Goal: Task Accomplishment & Management: Use online tool/utility

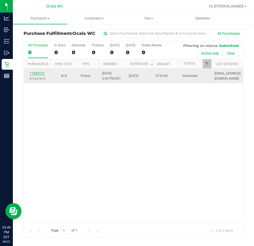
click at [36, 75] on link "11830131" at bounding box center [37, 74] width 15 height 4
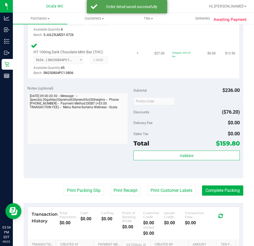
scroll to position [295, 0]
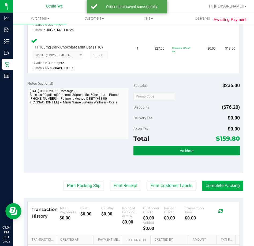
click at [156, 150] on button "Validate" at bounding box center [187, 151] width 106 height 10
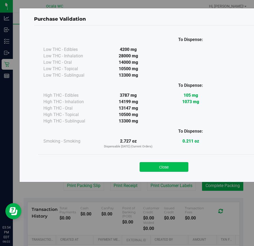
click at [153, 167] on button "Close" at bounding box center [164, 167] width 49 height 10
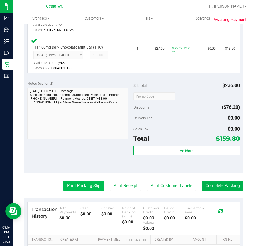
click at [71, 183] on button "Print Packing Slip" at bounding box center [84, 186] width 40 height 10
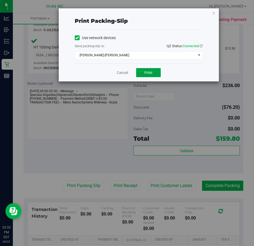
click at [143, 70] on button "Print" at bounding box center [148, 72] width 25 height 9
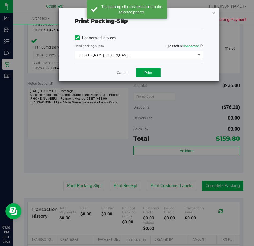
click at [143, 71] on button "Print" at bounding box center [148, 72] width 25 height 9
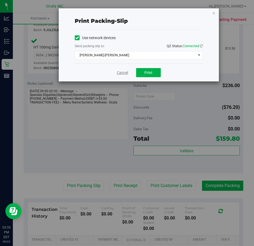
click at [125, 71] on link "Cancel" at bounding box center [122, 73] width 11 height 6
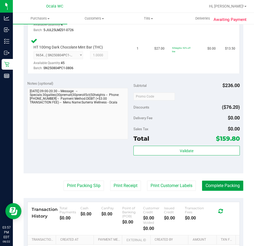
click at [207, 183] on button "Complete Packing" at bounding box center [222, 186] width 41 height 10
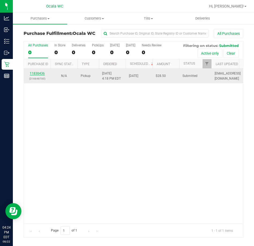
click at [35, 74] on link "11830436" at bounding box center [37, 74] width 15 height 4
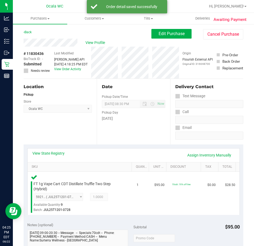
scroll to position [80, 0]
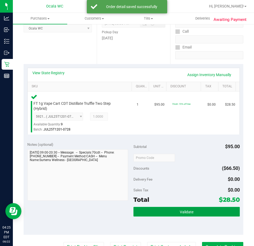
click at [147, 207] on button "Validate" at bounding box center [187, 212] width 106 height 10
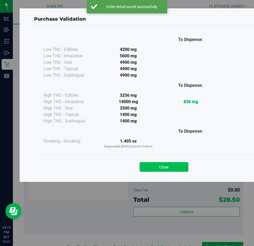
click at [149, 169] on button "Close" at bounding box center [164, 167] width 49 height 10
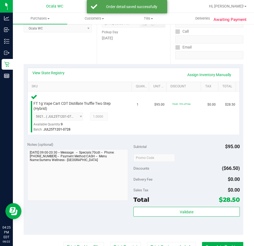
scroll to position [134, 0]
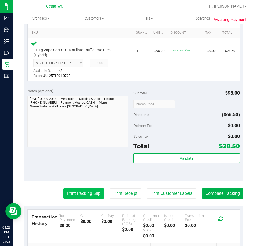
click at [66, 189] on button "Print Packing Slip" at bounding box center [84, 193] width 40 height 10
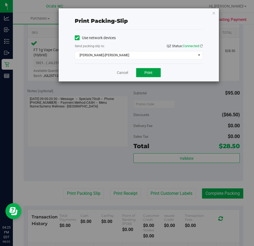
click at [142, 73] on button "Print" at bounding box center [148, 72] width 25 height 9
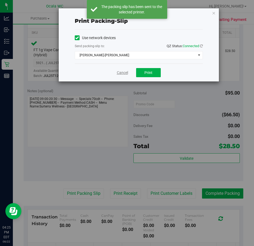
click at [123, 71] on link "Cancel" at bounding box center [122, 73] width 11 height 6
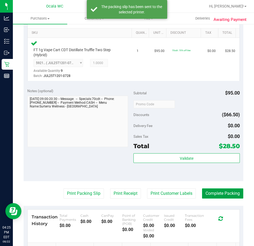
click at [209, 195] on button "Complete Packing" at bounding box center [222, 193] width 41 height 10
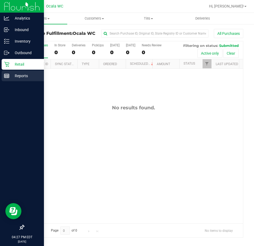
click at [10, 75] on p "Reports" at bounding box center [25, 76] width 32 height 6
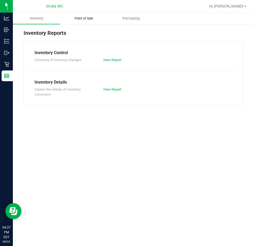
click at [89, 18] on span "Point of Sale" at bounding box center [83, 18] width 33 height 5
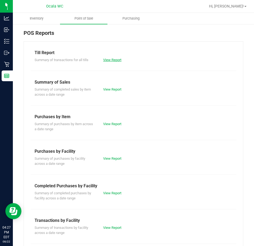
click at [105, 61] on link "View Report" at bounding box center [112, 60] width 18 height 4
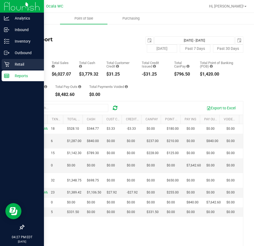
click at [10, 61] on p "Retail" at bounding box center [25, 64] width 32 height 6
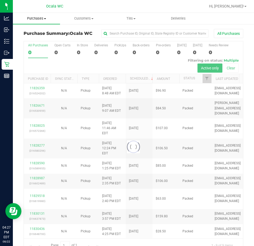
click at [37, 19] on span "Purchases" at bounding box center [36, 18] width 47 height 5
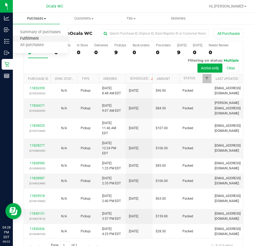
click at [32, 38] on span "Fulfillment" at bounding box center [29, 38] width 33 height 5
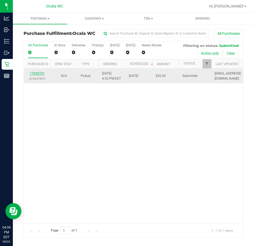
click at [40, 73] on link "11830761" at bounding box center [37, 74] width 15 height 4
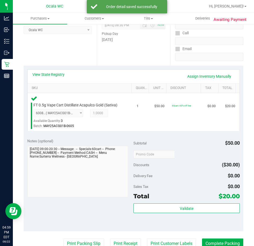
scroll to position [80, 0]
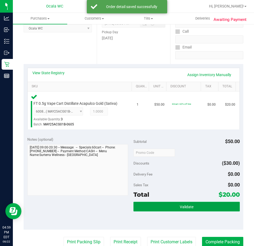
click at [151, 206] on button "Validate" at bounding box center [187, 207] width 106 height 10
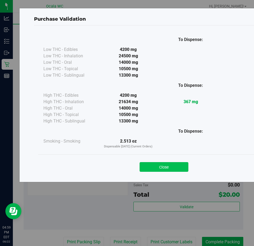
click at [147, 167] on button "Close" at bounding box center [164, 167] width 49 height 10
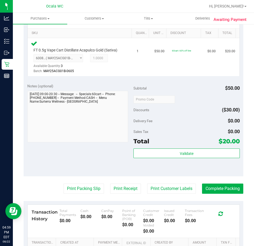
scroll to position [134, 0]
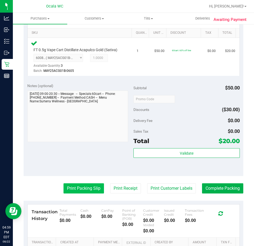
click at [75, 184] on button "Print Packing Slip" at bounding box center [84, 188] width 40 height 10
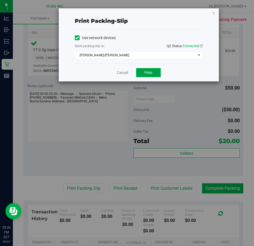
click at [143, 69] on button "Print" at bounding box center [148, 72] width 25 height 9
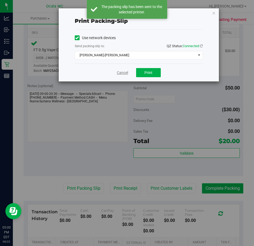
click at [118, 71] on link "Cancel" at bounding box center [122, 73] width 11 height 6
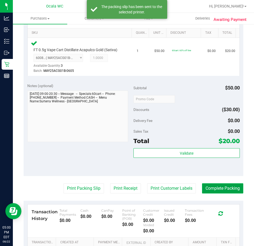
click at [206, 190] on button "Complete Packing" at bounding box center [222, 188] width 41 height 10
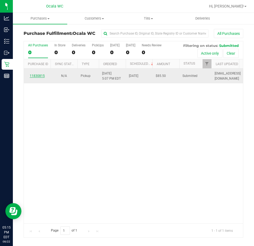
click at [37, 77] on link "11830815" at bounding box center [37, 76] width 15 height 4
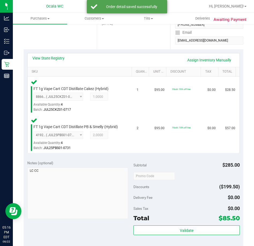
scroll to position [107, 0]
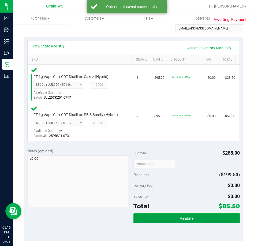
click at [152, 219] on button "Validate" at bounding box center [187, 218] width 106 height 10
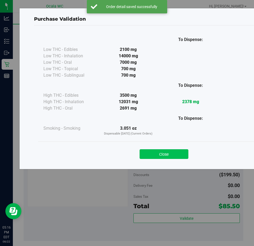
click at [145, 152] on button "Close" at bounding box center [164, 154] width 49 height 10
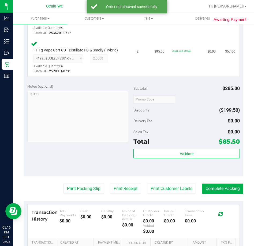
scroll to position [188, 0]
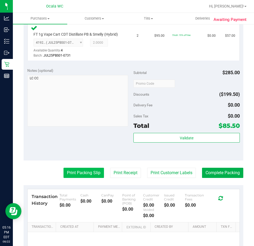
click at [84, 169] on button "Print Packing Slip" at bounding box center [84, 173] width 40 height 10
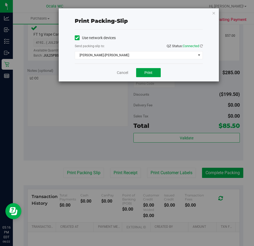
click at [142, 72] on button "Print" at bounding box center [148, 72] width 25 height 9
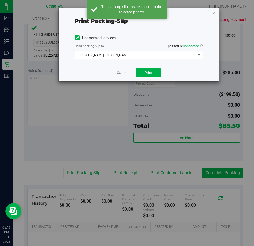
click at [119, 72] on link "Cancel" at bounding box center [122, 73] width 11 height 6
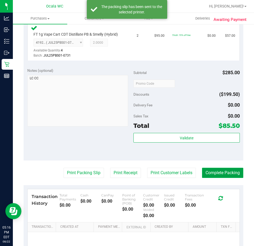
click at [211, 171] on button "Complete Packing" at bounding box center [222, 173] width 41 height 10
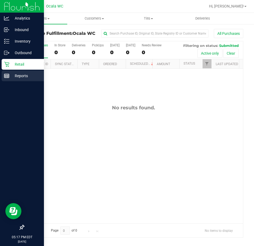
click at [7, 77] on icon at bounding box center [6, 75] width 5 height 5
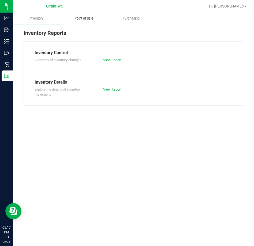
click at [90, 18] on span "Point of Sale" at bounding box center [83, 18] width 33 height 5
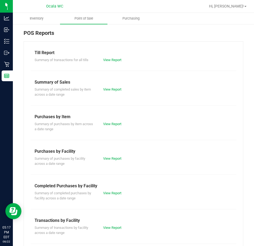
click at [106, 58] on div "View Report" at bounding box center [133, 59] width 69 height 5
click at [106, 59] on link "View Report" at bounding box center [112, 60] width 18 height 4
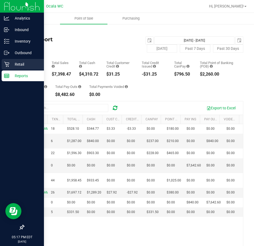
click at [11, 62] on p "Retail" at bounding box center [25, 64] width 32 height 6
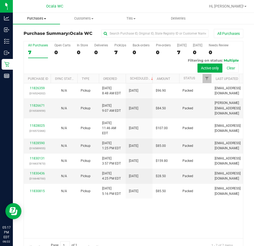
click at [39, 20] on span "Purchases" at bounding box center [36, 18] width 47 height 5
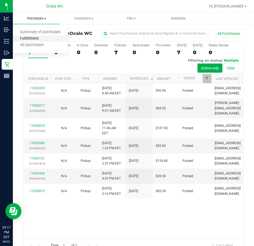
click at [37, 38] on span "Fulfillment" at bounding box center [29, 38] width 33 height 5
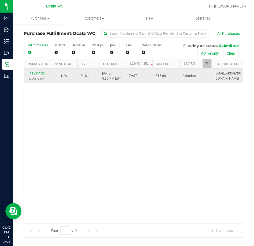
click at [37, 74] on link "11831132" at bounding box center [37, 74] width 15 height 4
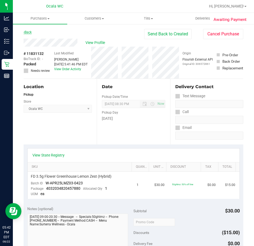
click at [25, 32] on link "Back" at bounding box center [28, 32] width 8 height 4
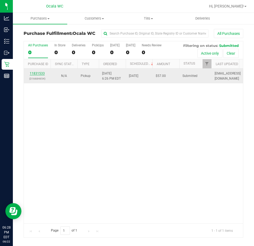
click at [37, 74] on link "11831533" at bounding box center [37, 74] width 15 height 4
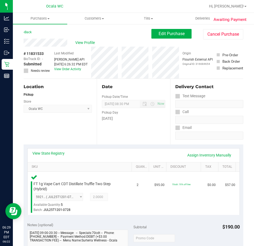
scroll to position [80, 0]
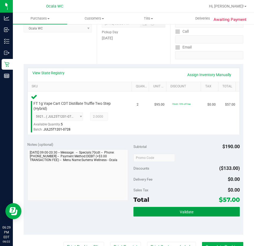
click at [168, 210] on button "Validate" at bounding box center [187, 212] width 106 height 10
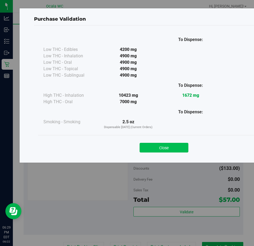
click at [147, 143] on button "Close" at bounding box center [164, 148] width 49 height 10
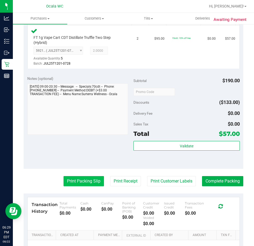
scroll to position [161, 0]
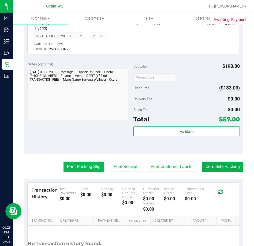
click at [81, 171] on button "Print Packing Slip" at bounding box center [84, 167] width 40 height 10
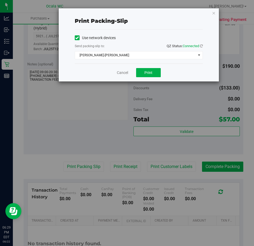
click at [143, 68] on div "Cancel Print" at bounding box center [139, 73] width 128 height 18
click at [138, 72] on button "Print" at bounding box center [148, 72] width 25 height 9
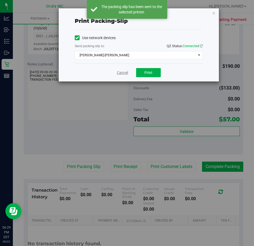
click at [123, 73] on link "Cancel" at bounding box center [122, 73] width 11 height 6
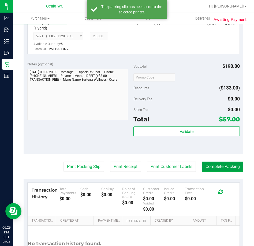
click at [221, 162] on button "Complete Packing" at bounding box center [222, 167] width 41 height 10
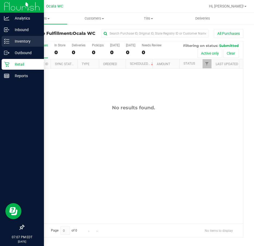
click at [15, 43] on p "Inventory" at bounding box center [25, 41] width 32 height 6
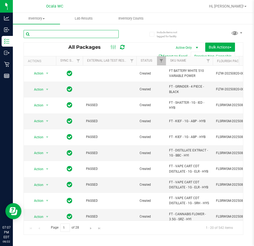
click at [35, 34] on input "text" at bounding box center [71, 34] width 95 height 8
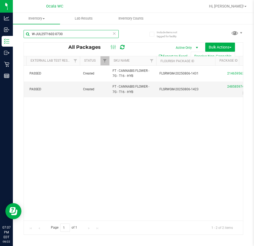
scroll to position [0, 43]
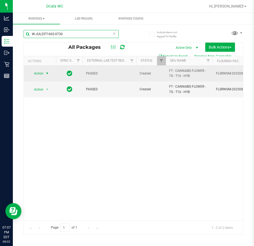
type input "W-JUL25T1602-0730"
click at [47, 73] on span "select" at bounding box center [47, 73] width 4 height 4
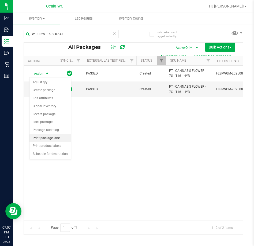
click at [40, 137] on li "Print package label" at bounding box center [50, 138] width 42 height 8
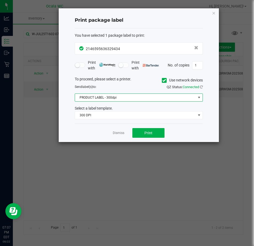
click at [112, 99] on span "PRODUCT LABEL - 300dpi" at bounding box center [135, 98] width 121 height 8
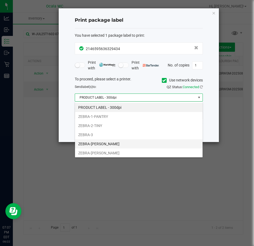
click at [85, 142] on li "ZEBRA-[PERSON_NAME]" at bounding box center [139, 143] width 128 height 9
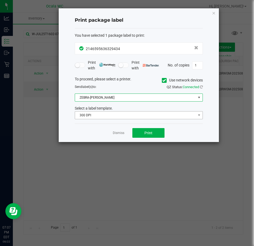
drag, startPoint x: 99, startPoint y: 109, endPoint x: 96, endPoint y: 115, distance: 6.4
click at [98, 110] on div "Select a label template." at bounding box center [139, 109] width 136 height 6
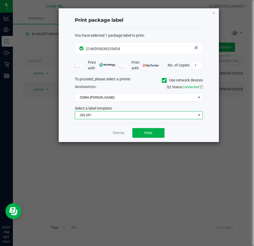
click at [95, 118] on span "300 DPI" at bounding box center [135, 116] width 121 height 8
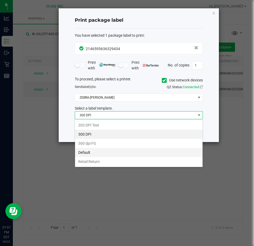
drag, startPoint x: 88, startPoint y: 160, endPoint x: 86, endPoint y: 151, distance: 9.2
click at [86, 151] on ul "203 DPI Test 300 DPI 300 dpi FG Default Retail Return" at bounding box center [139, 144] width 128 height 46
click at [86, 151] on li "Default" at bounding box center [139, 152] width 128 height 9
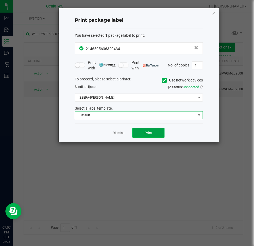
click at [140, 134] on button "Print" at bounding box center [148, 133] width 32 height 10
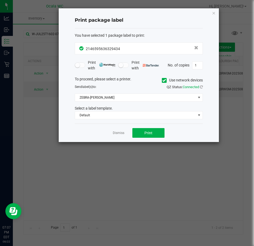
click at [113, 131] on div "Dismiss Print" at bounding box center [139, 133] width 128 height 18
click at [116, 132] on link "Dismiss" at bounding box center [119, 133] width 12 height 5
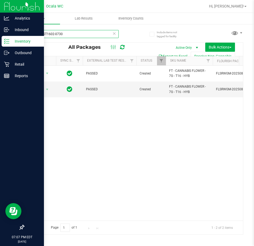
drag, startPoint x: 65, startPoint y: 33, endPoint x: 7, endPoint y: 38, distance: 58.9
click at [7, 38] on div "Analytics Inbound Inventory Outbound Retail Reports 07:07 PM EDT [DATE] 08/22 O…" at bounding box center [127, 123] width 254 height 246
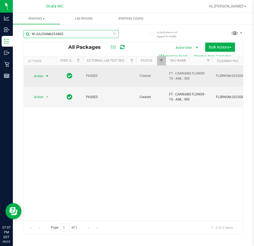
type input "W-JUL25AML03-0802"
click at [48, 74] on span "select" at bounding box center [47, 76] width 4 height 4
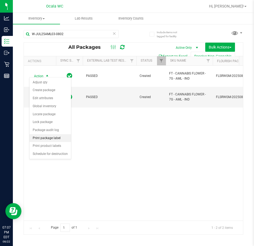
click at [41, 138] on li "Print package label" at bounding box center [50, 138] width 42 height 8
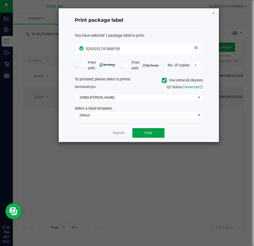
click at [138, 129] on button "Print" at bounding box center [148, 133] width 32 height 10
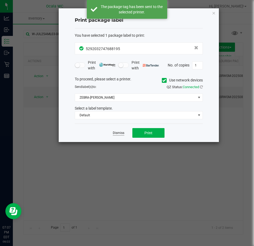
click at [120, 132] on link "Dismiss" at bounding box center [119, 133] width 12 height 5
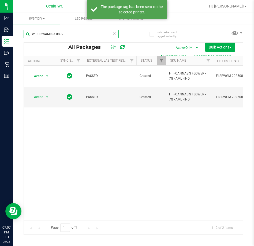
drag, startPoint x: 69, startPoint y: 35, endPoint x: 25, endPoint y: 37, distance: 44.3
click at [27, 37] on input "W-JUL25AML03-0802" at bounding box center [71, 34] width 95 height 8
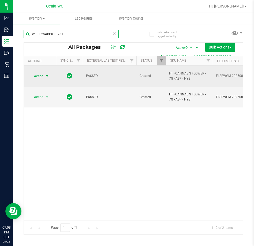
type input "W-JUL25ABP01-0731"
click at [47, 72] on span "select" at bounding box center [47, 76] width 7 height 8
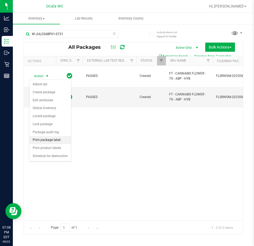
click at [39, 140] on li "Print package label" at bounding box center [50, 140] width 42 height 8
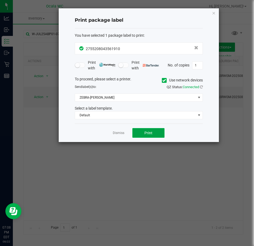
click at [141, 132] on button "Print" at bounding box center [148, 133] width 32 height 10
click at [114, 133] on link "Dismiss" at bounding box center [119, 133] width 12 height 5
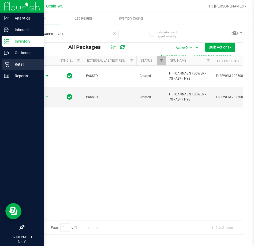
click at [4, 63] on icon at bounding box center [6, 64] width 5 height 5
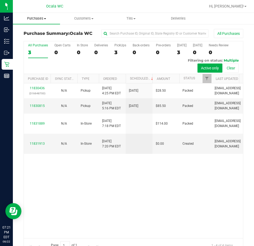
click at [36, 18] on span "Purchases" at bounding box center [36, 18] width 47 height 5
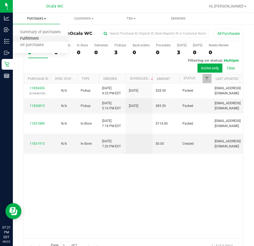
click at [40, 40] on span "Fulfillment" at bounding box center [29, 38] width 33 height 5
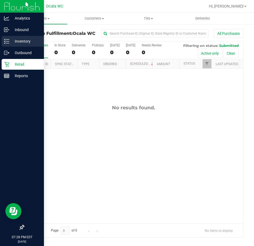
click at [10, 39] on p "Inventory" at bounding box center [25, 41] width 32 height 6
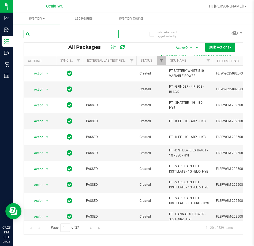
click at [45, 34] on input "text" at bounding box center [71, 34] width 95 height 8
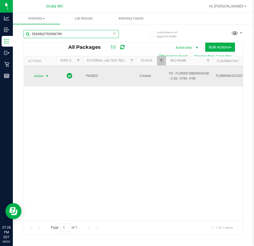
type input "5204562792096790"
click at [49, 74] on span "select" at bounding box center [47, 76] width 4 height 4
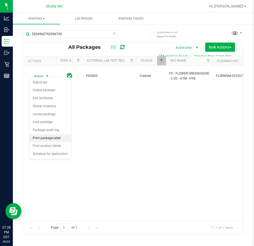
click at [44, 137] on li "Print package label" at bounding box center [50, 138] width 42 height 8
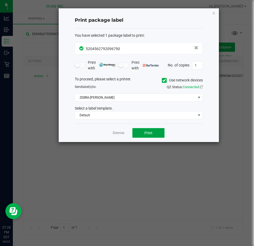
click at [141, 134] on button "Print" at bounding box center [148, 133] width 32 height 10
click at [114, 132] on link "Dismiss" at bounding box center [119, 133] width 12 height 5
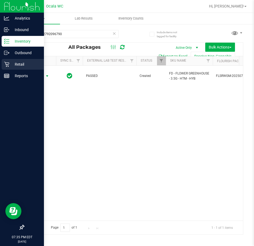
click at [10, 64] on p "Retail" at bounding box center [25, 64] width 32 height 6
